Goal: Use online tool/utility: Utilize a website feature to perform a specific function

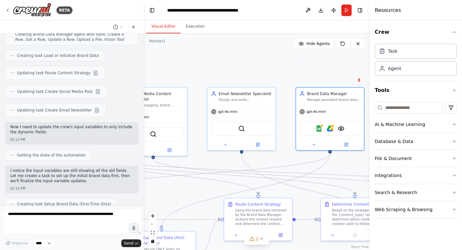
scroll to position [7165, 0]
click at [446, 176] on button "Integrations" at bounding box center [416, 175] width 82 height 17
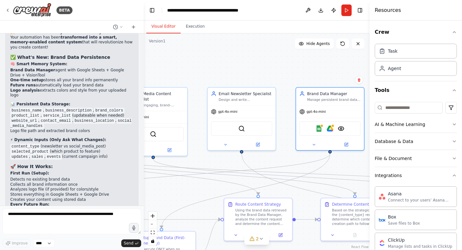
scroll to position [7557, 0]
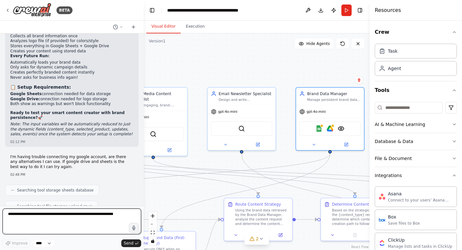
click at [60, 219] on textarea at bounding box center [72, 221] width 139 height 26
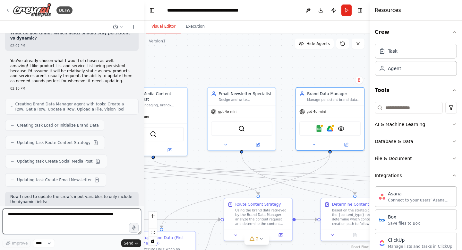
scroll to position [7096, 0]
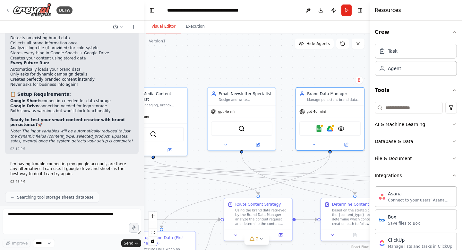
scroll to position [7557, 0]
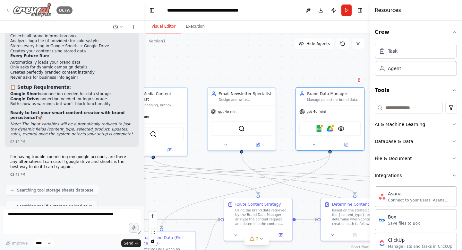
click at [6, 8] on icon at bounding box center [7, 10] width 5 height 5
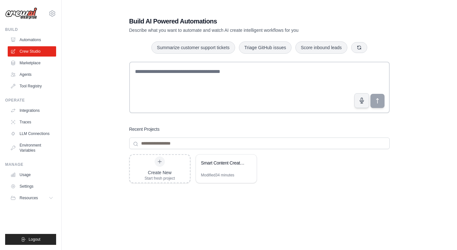
drag, startPoint x: 221, startPoint y: 169, endPoint x: 228, endPoint y: 211, distance: 42.9
click at [228, 211] on div "Create New Start fresh project Smart Content Creator with Brand Persistence Mod…" at bounding box center [259, 205] width 261 height 103
click at [170, 166] on div "Create New Start fresh project" at bounding box center [160, 168] width 30 height 24
click at [236, 161] on div "Smart Content Creator with Brand Persistence" at bounding box center [223, 162] width 44 height 6
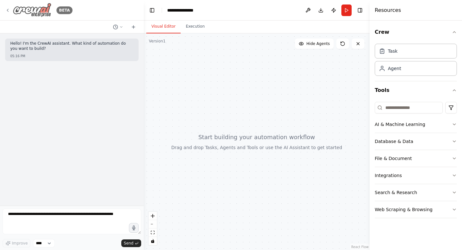
click at [9, 10] on icon at bounding box center [7, 10] width 5 height 5
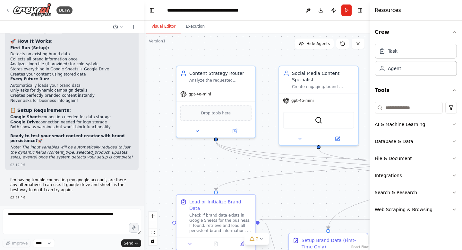
scroll to position [7557, 0]
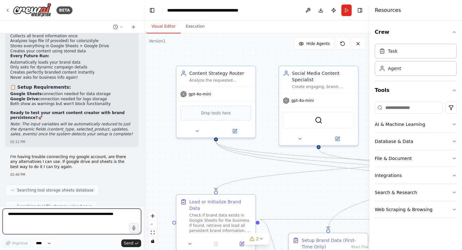
click at [68, 220] on textarea at bounding box center [72, 221] width 139 height 26
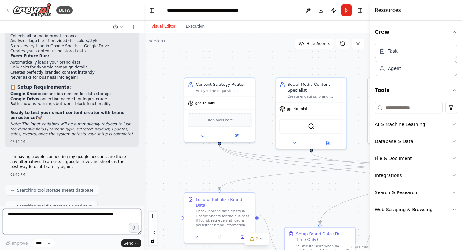
click at [70, 212] on textarea at bounding box center [72, 221] width 139 height 26
click at [67, 227] on textarea at bounding box center [72, 221] width 139 height 26
type textarea "*"
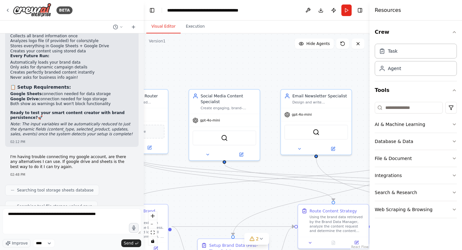
drag, startPoint x: 249, startPoint y: 57, endPoint x: 162, endPoint y: 68, distance: 87.7
click at [162, 68] on div ".deletable-edge-delete-btn { width: 20px; height: 20px; border: 0px solid #ffff…" at bounding box center [257, 141] width 226 height 216
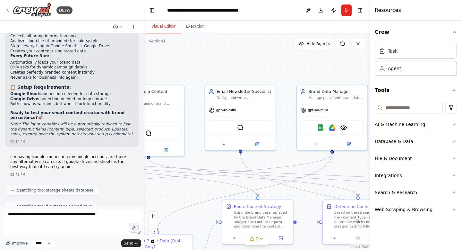
drag, startPoint x: 276, startPoint y: 81, endPoint x: 201, endPoint y: 77, distance: 75.8
click at [201, 77] on div ".deletable-edge-delete-btn { width: 20px; height: 20px; border: 0px solid #ffff…" at bounding box center [257, 141] width 226 height 216
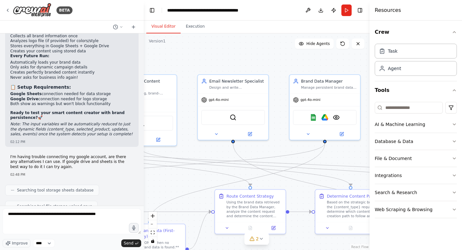
drag, startPoint x: 241, startPoint y: 67, endPoint x: 234, endPoint y: 57, distance: 13.1
click at [234, 57] on div ".deletable-edge-delete-btn { width: 20px; height: 20px; border: 0px solid #ffff…" at bounding box center [257, 141] width 226 height 216
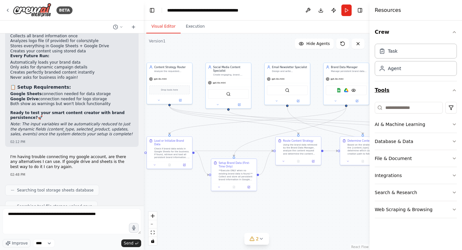
drag, startPoint x: 350, startPoint y: 126, endPoint x: 396, endPoint y: 96, distance: 54.9
click at [396, 96] on div "BETA I want to build a social media manager for small buisinesses that accepts …" at bounding box center [231, 125] width 462 height 250
click at [101, 217] on textarea "**********" at bounding box center [72, 221] width 139 height 26
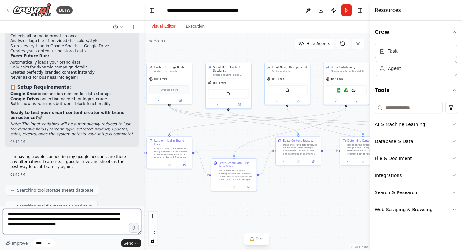
type textarea "**********"
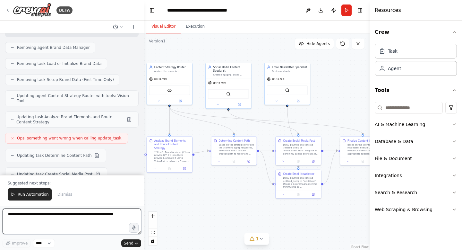
scroll to position [8088, 0]
